Goal: Task Accomplishment & Management: Manage account settings

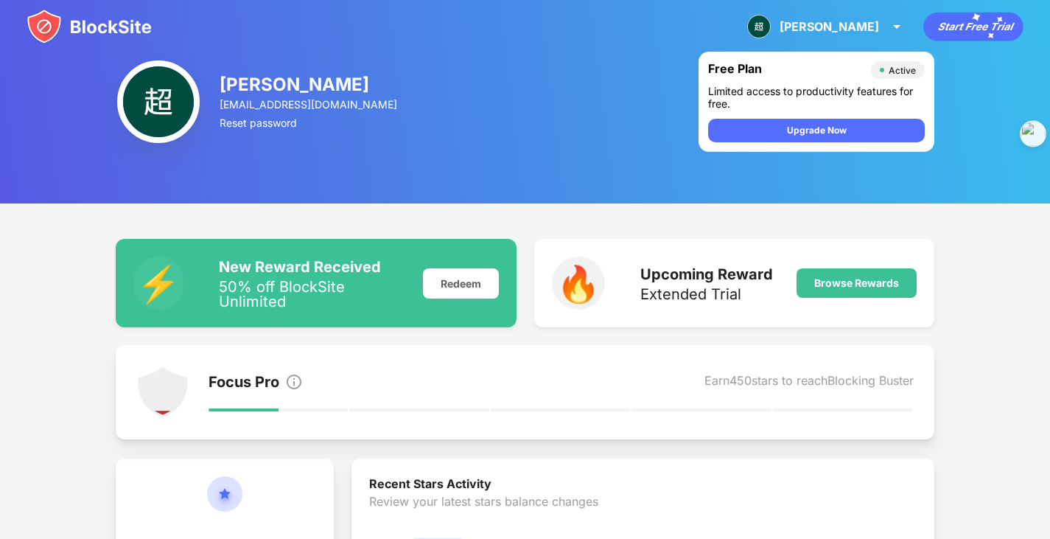
click at [60, 9] on img at bounding box center [89, 26] width 125 height 35
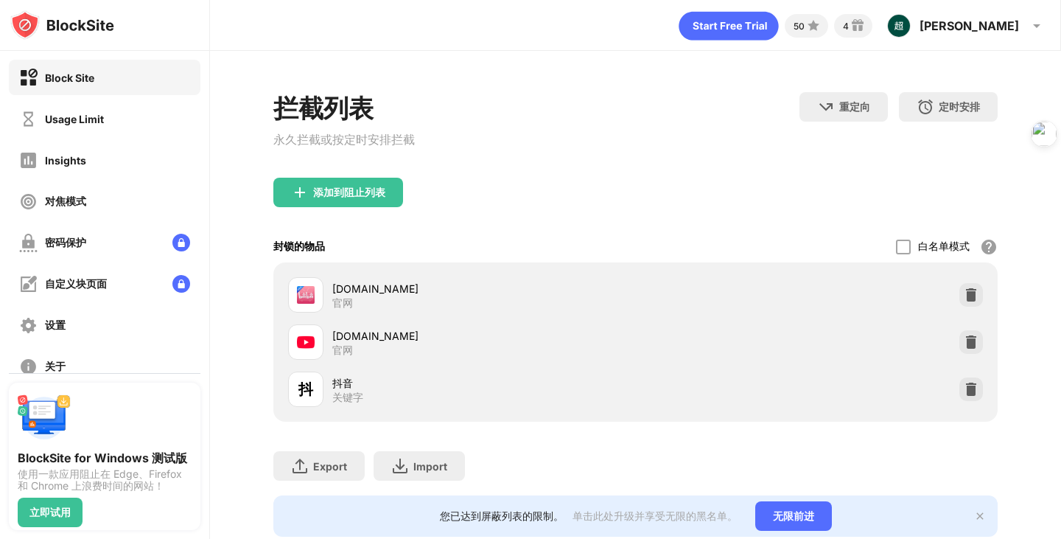
click at [800, 404] on div "抖 抖音 关键字" at bounding box center [635, 389] width 706 height 47
click at [966, 349] on img at bounding box center [971, 342] width 15 height 15
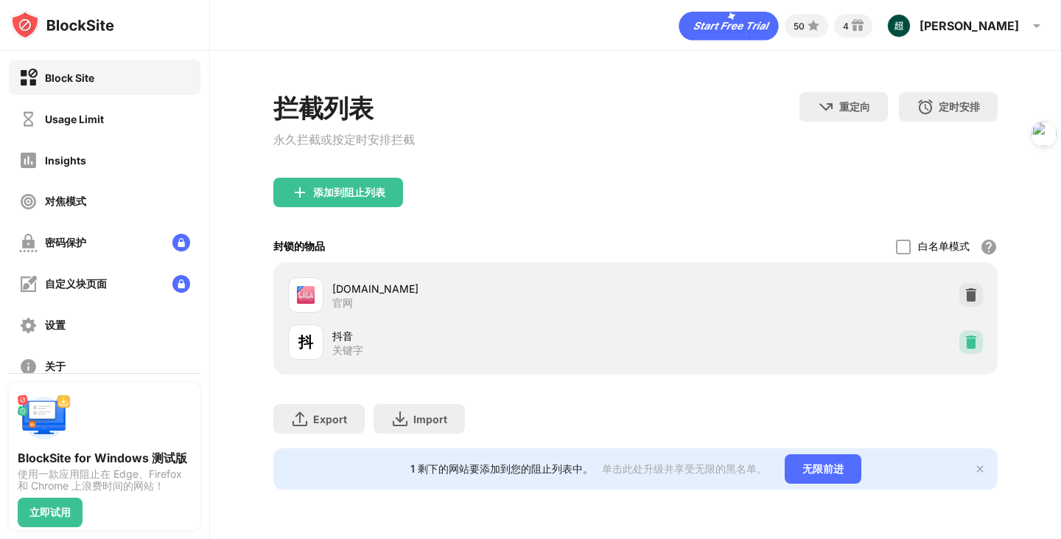
click at [977, 349] on img at bounding box center [971, 342] width 15 height 15
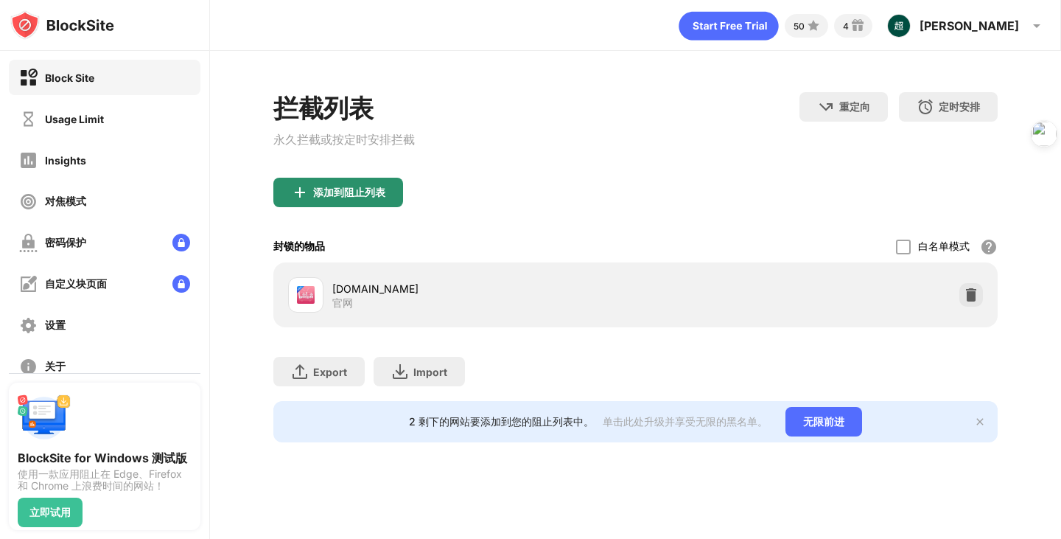
click at [354, 203] on div "添加到阻止列表" at bounding box center [338, 192] width 130 height 29
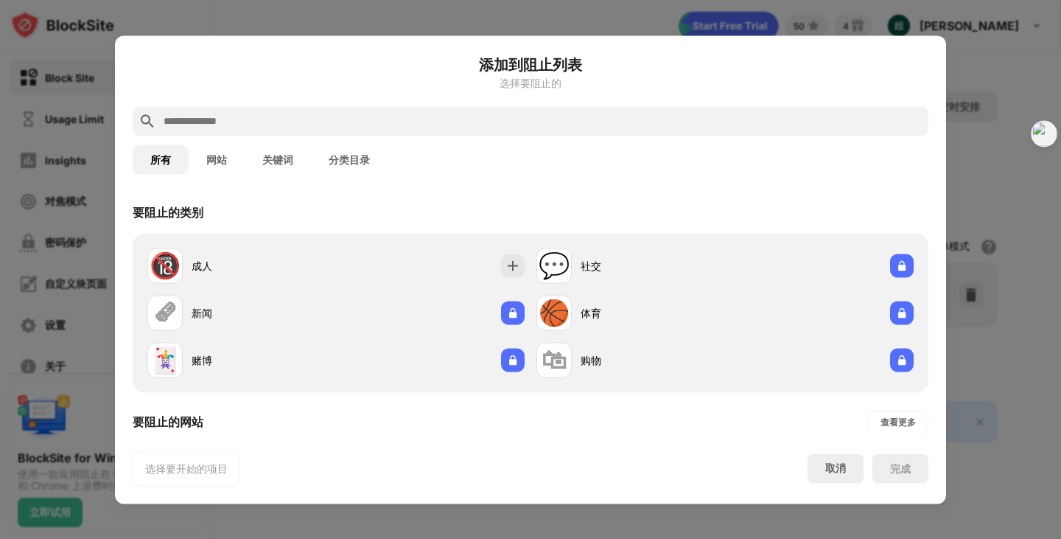
click at [209, 125] on input "text" at bounding box center [542, 121] width 761 height 18
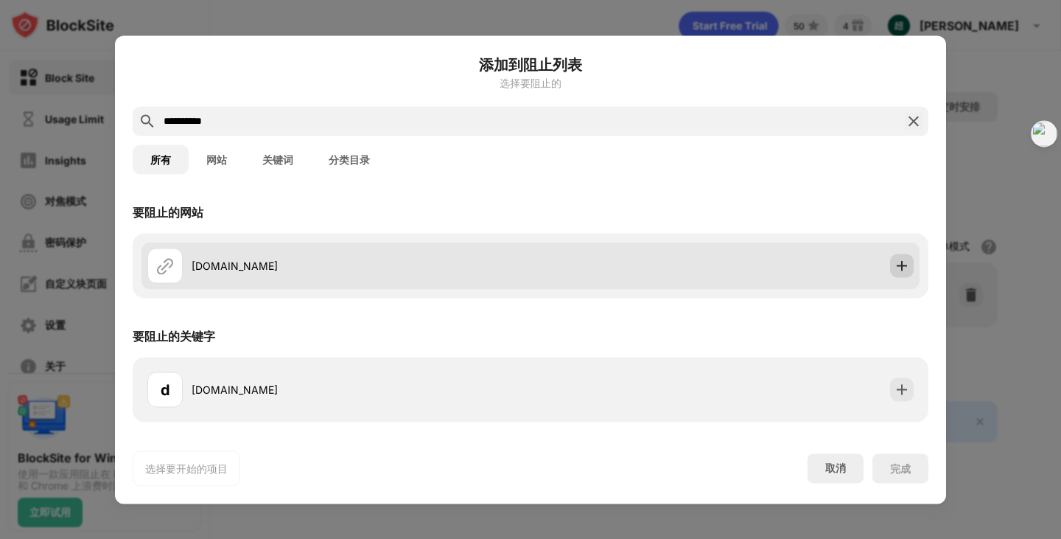
type input "**********"
click at [903, 268] on img at bounding box center [902, 265] width 15 height 15
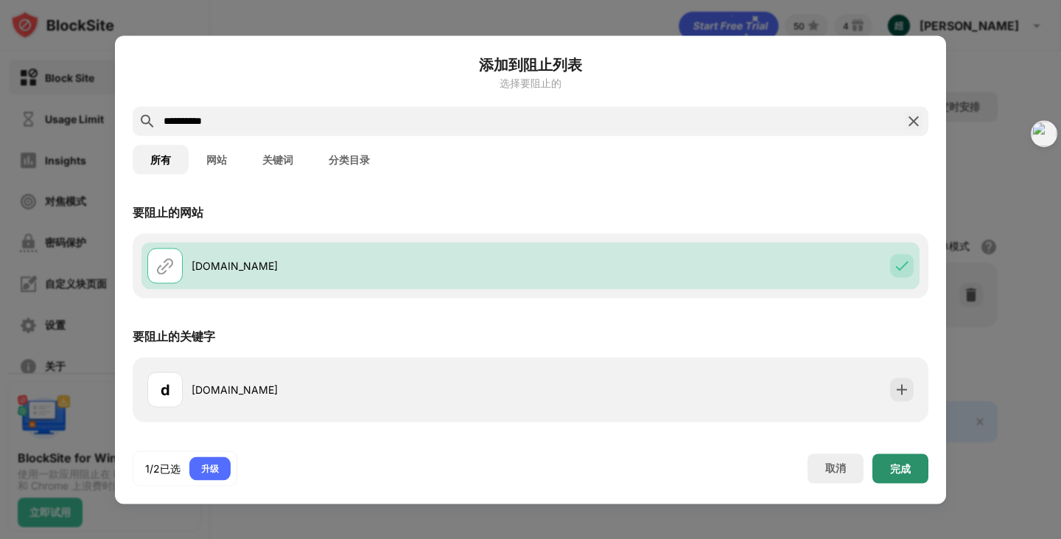
click at [895, 464] on div "完成" at bounding box center [900, 468] width 21 height 12
